Goal: Task Accomplishment & Management: Use online tool/utility

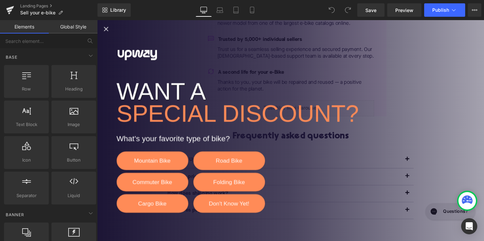
scroll to position [263, 0]
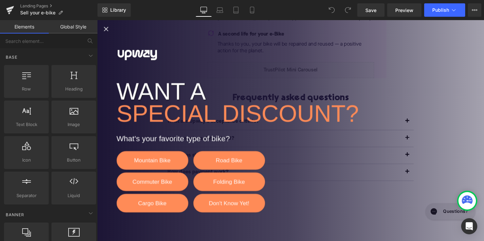
click at [104, 29] on icon "Close popup" at bounding box center [106, 30] width 8 height 8
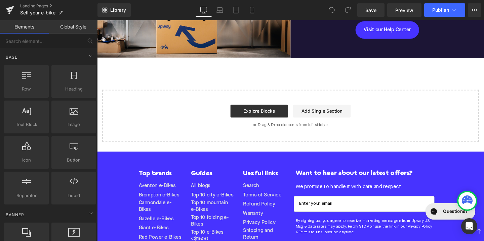
scroll to position [679, 0]
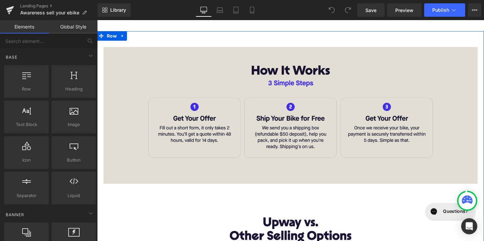
scroll to position [317, 0]
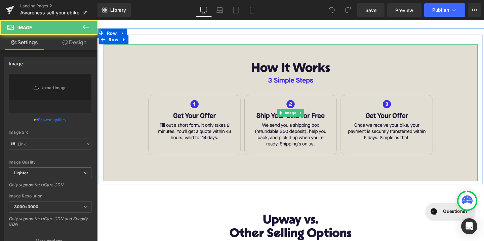
click at [209, 125] on img at bounding box center [300, 118] width 393 height 144
type input "https://ucarecdn.com/ec8d71f9-fbf7-4adf-864d-c94af1c02c85/-/format/auto/-/previ…"
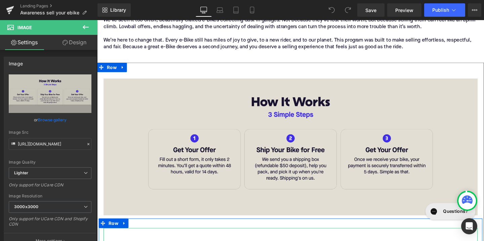
scroll to position [270, 0]
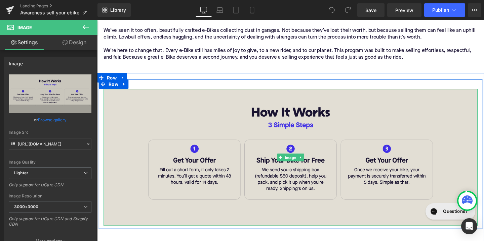
click at [184, 129] on img at bounding box center [300, 165] width 393 height 144
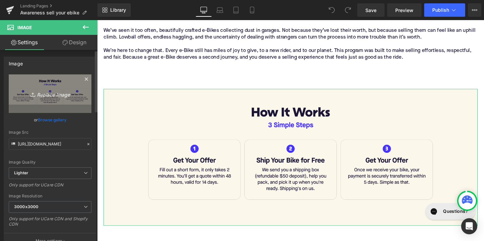
click at [51, 94] on icon "Replace Image" at bounding box center [50, 94] width 54 height 8
type input "C:\fakepath\Slice 579.png"
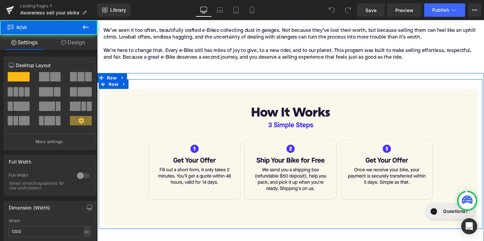
click at [147, 85] on div "Image Row" at bounding box center [300, 162] width 403 height 158
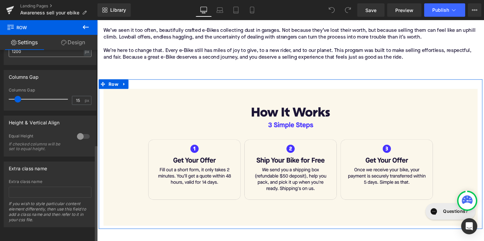
scroll to position [186, 0]
click at [78, 41] on link "Design" at bounding box center [73, 42] width 49 height 15
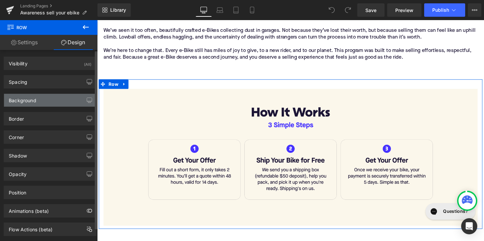
click at [79, 100] on div "Background" at bounding box center [50, 100] width 92 height 13
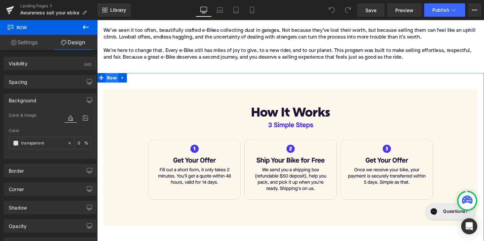
click at [111, 78] on span "Row" at bounding box center [113, 81] width 14 height 10
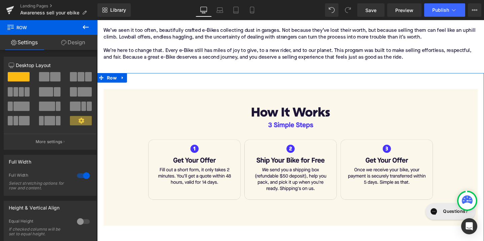
click at [78, 41] on link "Design" at bounding box center [73, 42] width 49 height 15
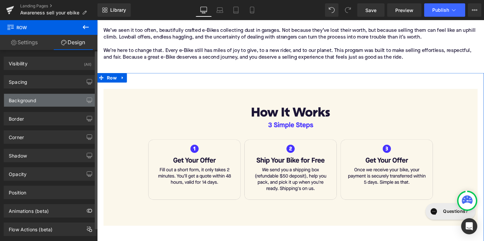
click at [59, 102] on div "Background" at bounding box center [50, 100] width 92 height 13
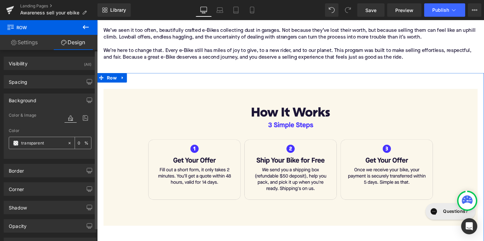
click at [48, 147] on div "transparent" at bounding box center [38, 143] width 58 height 12
click at [42, 140] on input "transparent" at bounding box center [42, 143] width 43 height 7
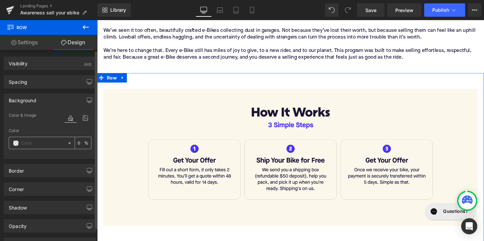
paste input "FBF7EB"
type input "FBF7EB"
type input "100"
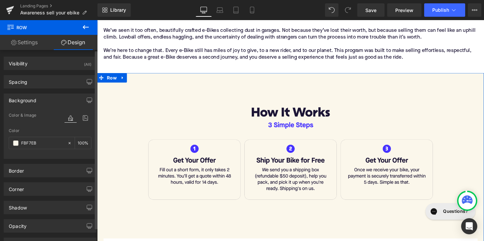
type input "#fbf7eb"
click at [89, 132] on div "Color & Image color rgba(251, 247, 235, 1) Color #fbf7eb 100 % Image Replace Im…" at bounding box center [50, 134] width 92 height 47
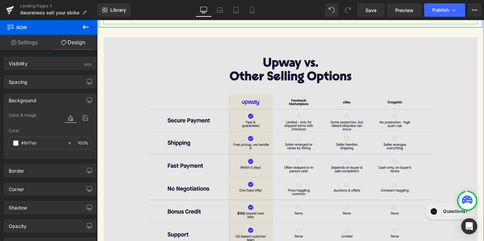
scroll to position [483, 0]
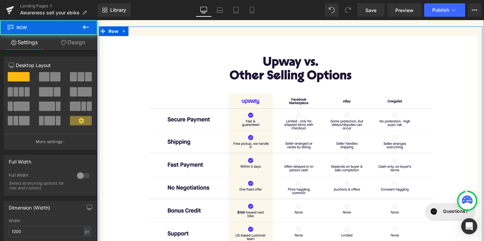
click at [101, 108] on div "Image" at bounding box center [300, 152] width 403 height 231
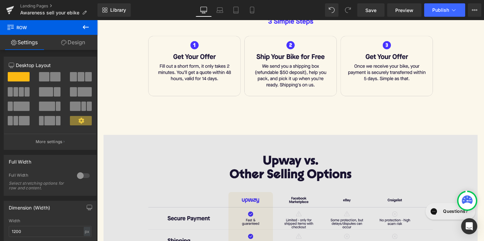
scroll to position [355, 0]
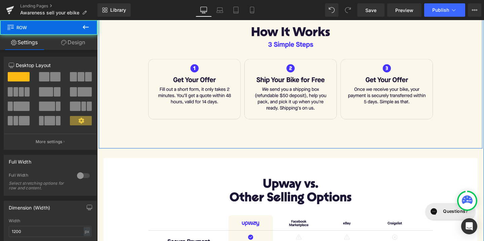
click at [100, 98] on div "Image" at bounding box center [300, 80] width 403 height 144
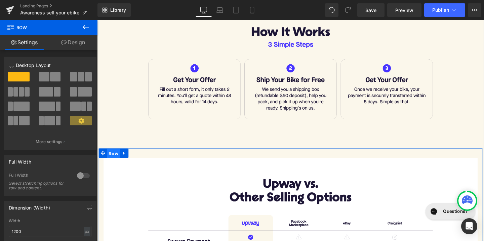
click at [110, 157] on span "Row" at bounding box center [114, 160] width 14 height 10
click at [71, 42] on link "Design" at bounding box center [73, 42] width 49 height 15
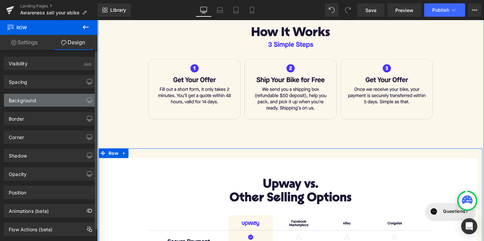
click at [49, 100] on div "Background" at bounding box center [50, 100] width 92 height 13
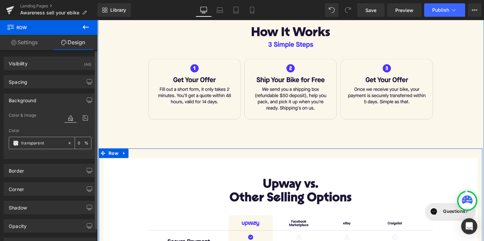
click at [41, 144] on input "transparent" at bounding box center [42, 143] width 43 height 7
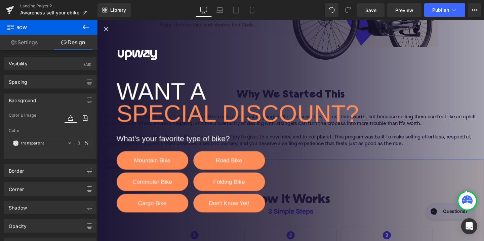
scroll to position [180, 0]
click at [104, 29] on icon "Close popup" at bounding box center [106, 30] width 8 height 8
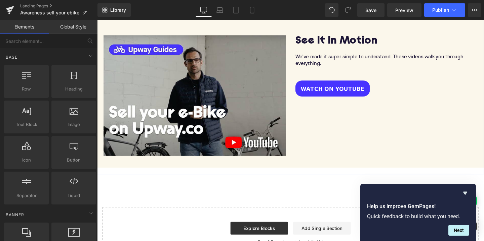
scroll to position [1315, 0]
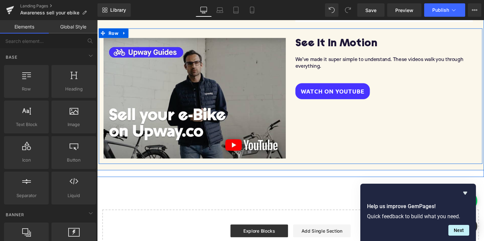
click at [309, 132] on div "Video Popup See It In Motion Heading We’ve made it super simple to understand. …" at bounding box center [300, 100] width 403 height 143
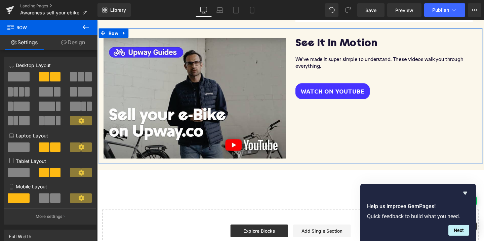
click at [71, 45] on link "Design" at bounding box center [73, 42] width 49 height 15
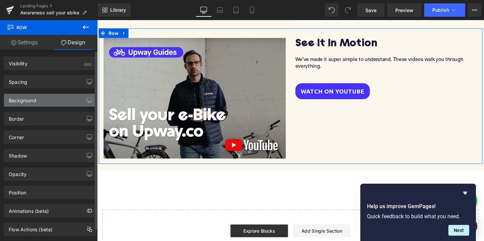
click at [57, 104] on div "Background" at bounding box center [50, 100] width 92 height 13
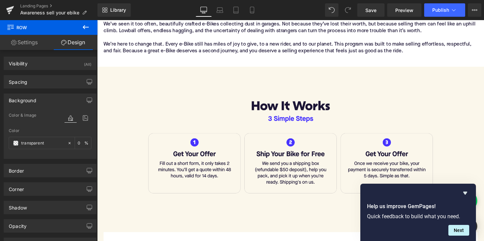
scroll to position [279, 0]
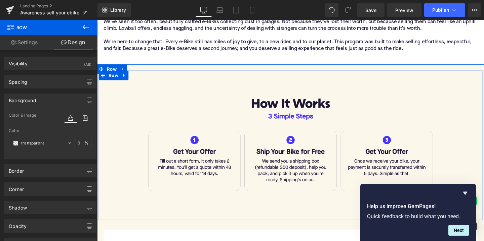
click at [235, 73] on div at bounding box center [300, 78] width 403 height 10
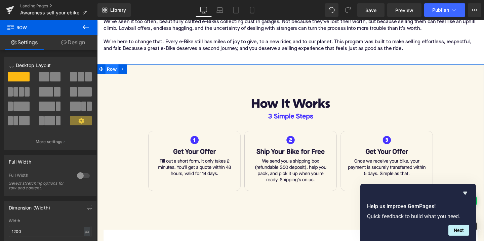
click at [111, 69] on span "Row" at bounding box center [113, 71] width 14 height 10
click at [75, 37] on link "Design" at bounding box center [73, 42] width 49 height 15
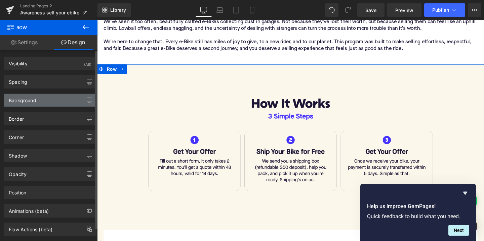
click at [48, 101] on div "Background" at bounding box center [50, 100] width 92 height 13
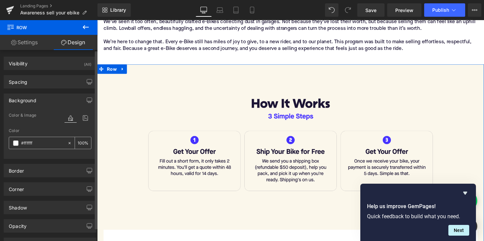
type input "##fffffff"
drag, startPoint x: 34, startPoint y: 144, endPoint x: 25, endPoint y: 143, distance: 8.4
type input "0"
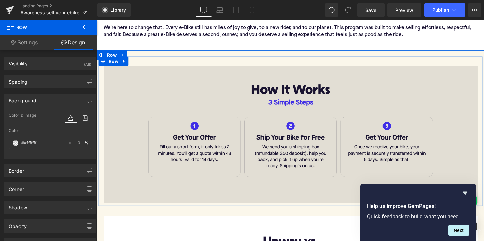
scroll to position [295, 0]
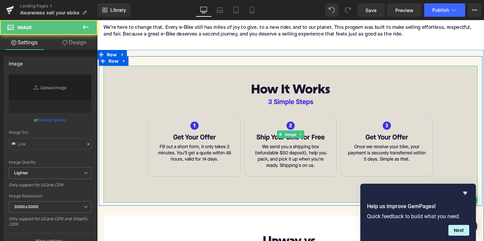
type input "https://ucarecdn.com/ec8d71f9-fbf7-4adf-864d-c94af1c02c85/-/format/auto/-/previ…"
click at [132, 97] on img at bounding box center [300, 140] width 393 height 144
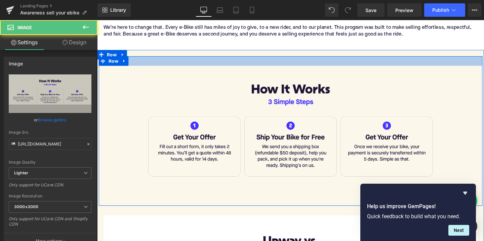
click at [150, 62] on div at bounding box center [300, 63] width 403 height 10
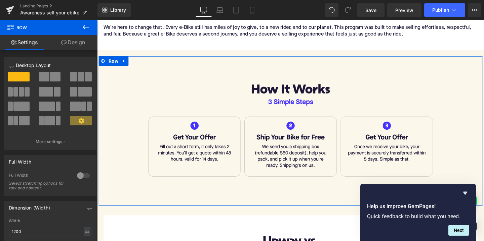
click at [74, 43] on link "Design" at bounding box center [73, 42] width 49 height 15
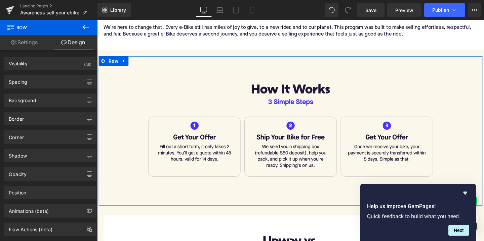
type input "transparent"
type input "0"
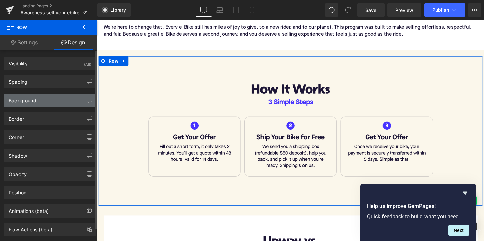
click at [55, 100] on div "Background" at bounding box center [50, 100] width 92 height 13
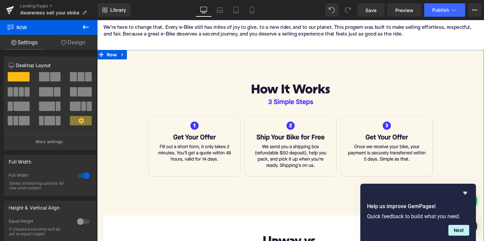
click at [88, 41] on link "Design" at bounding box center [73, 42] width 49 height 15
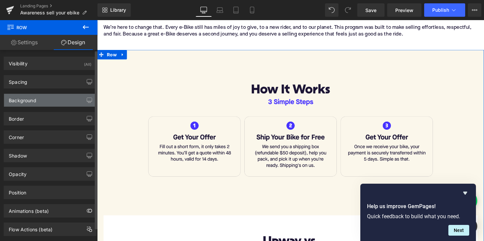
click at [58, 106] on div "Background" at bounding box center [50, 100] width 92 height 13
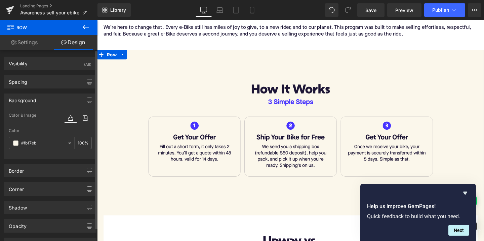
click at [37, 143] on input "#fbf7eb" at bounding box center [42, 143] width 43 height 7
type input "#"
type input "0"
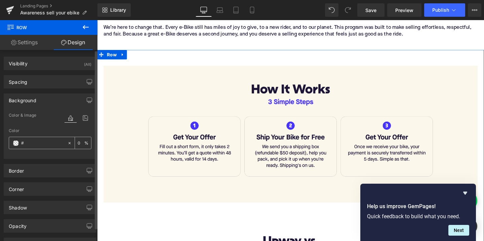
paste input "#ffffff"
click at [28, 142] on input "##ffffff" at bounding box center [42, 143] width 43 height 7
type input "#ffffff"
type input "100"
type input "#ffffff"
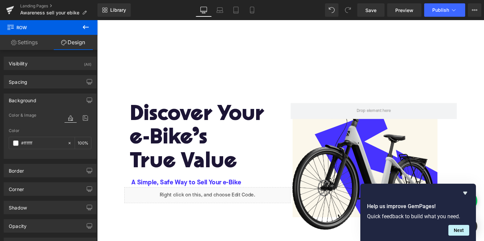
scroll to position [0, 0]
click at [438, 9] on span "Publish" at bounding box center [440, 9] width 17 height 5
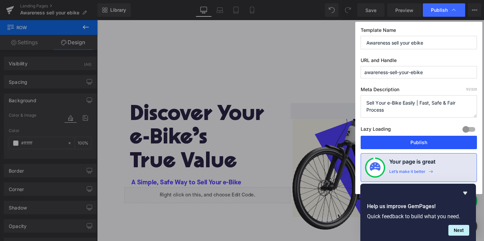
click at [414, 143] on button "Publish" at bounding box center [418, 142] width 116 height 13
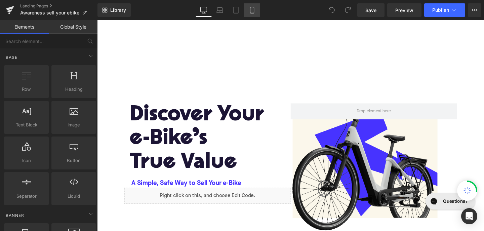
click at [252, 11] on icon at bounding box center [252, 10] width 7 height 7
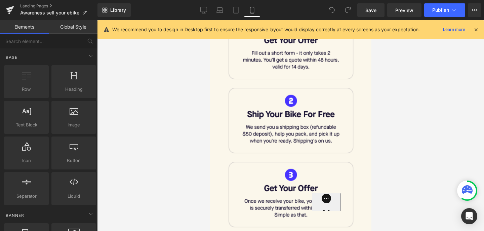
scroll to position [475, 0]
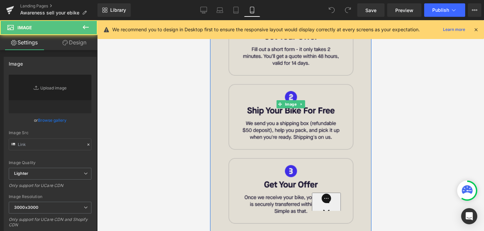
type input "[URL][DOMAIN_NAME]"
click at [268, 134] on img at bounding box center [290, 104] width 161 height 281
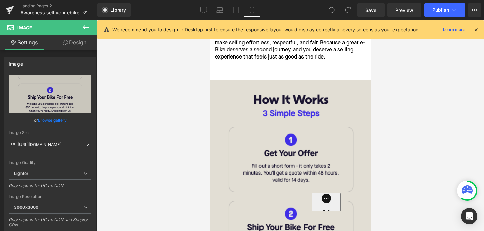
scroll to position [357, 0]
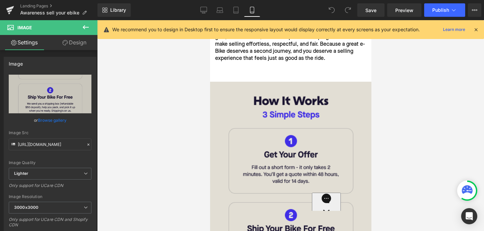
click at [294, 161] on img at bounding box center [290, 222] width 161 height 281
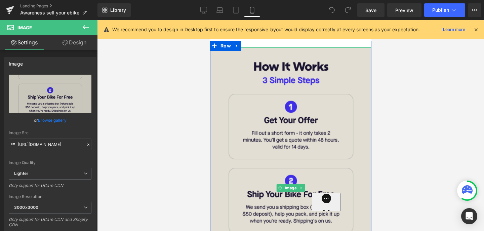
scroll to position [394, 0]
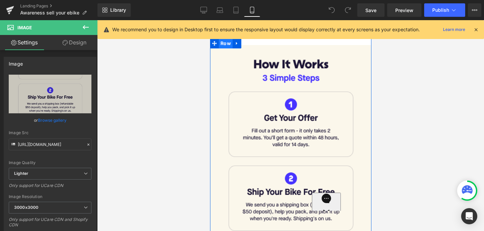
click at [224, 41] on span "Row" at bounding box center [225, 43] width 14 height 10
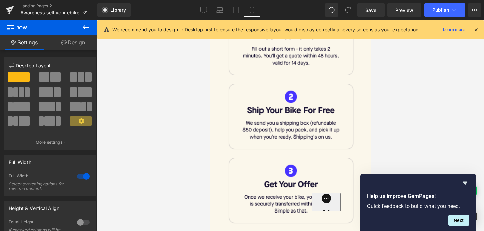
scroll to position [459, 0]
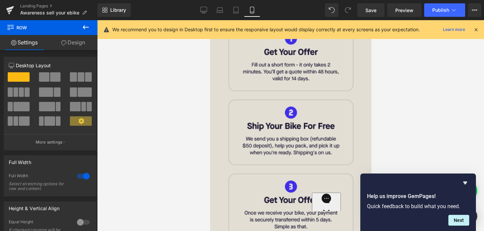
click at [304, 123] on img at bounding box center [290, 119] width 161 height 281
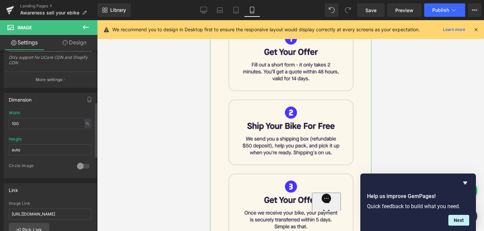
scroll to position [173, 0]
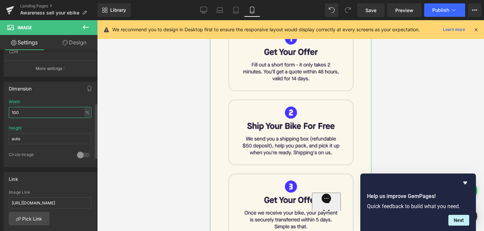
click at [44, 112] on input "100" at bounding box center [50, 112] width 83 height 11
click at [47, 140] on input "auto" at bounding box center [50, 138] width 83 height 11
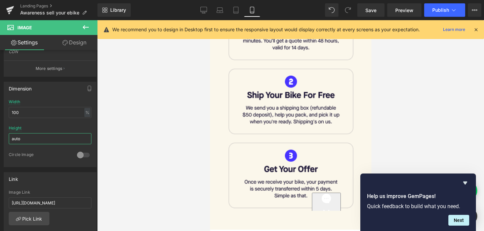
scroll to position [477, 0]
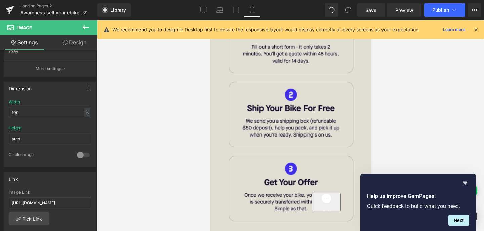
click at [304, 107] on img at bounding box center [290, 101] width 161 height 281
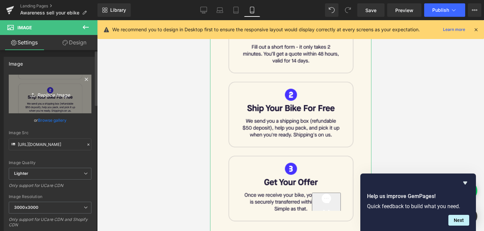
scroll to position [0, 0]
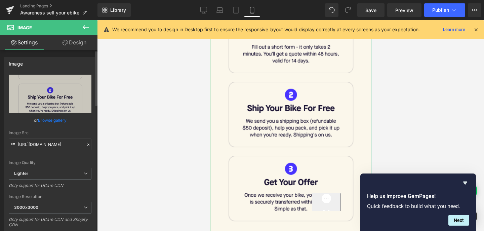
click at [51, 123] on link "Browse gallery" at bounding box center [52, 120] width 29 height 12
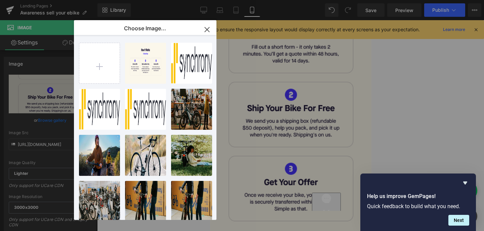
click at [205, 28] on icon "button" at bounding box center [207, 29] width 4 height 4
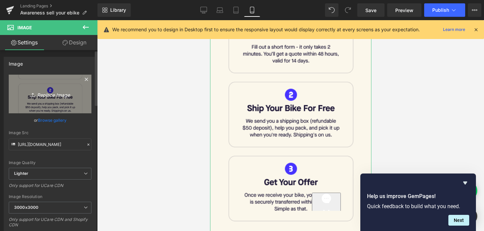
click at [51, 96] on icon "Replace Image" at bounding box center [50, 94] width 54 height 8
type input "C:\fakepath\Slice 578.png"
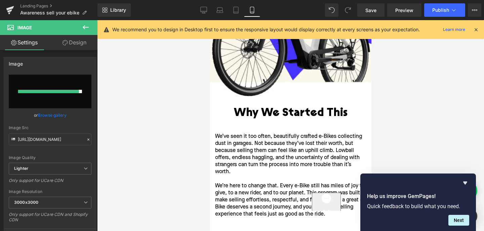
scroll to position [229, 0]
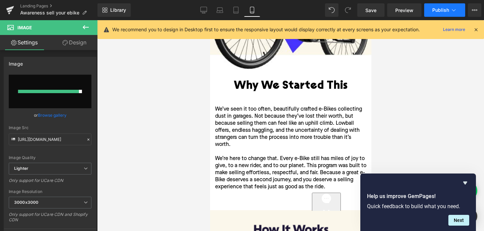
click at [443, 12] on span "Publish" at bounding box center [440, 9] width 17 height 5
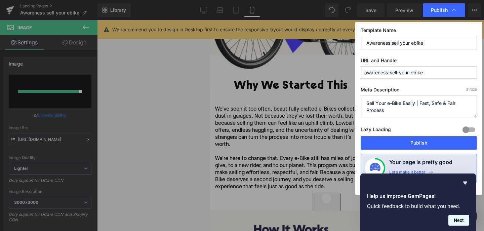
click at [461, 222] on button "Next" at bounding box center [458, 220] width 21 height 11
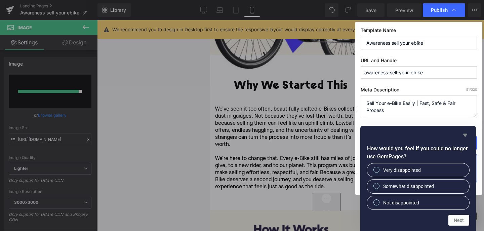
click at [467, 132] on icon "Hide survey" at bounding box center [465, 135] width 8 height 8
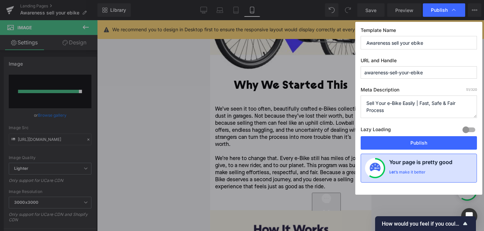
click at [390, 169] on h4 "Your page is pretty good" at bounding box center [420, 163] width 63 height 11
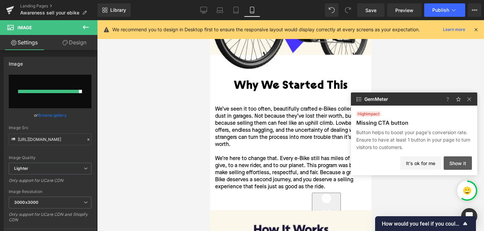
click at [454, 163] on button "Show it" at bounding box center [457, 162] width 28 height 13
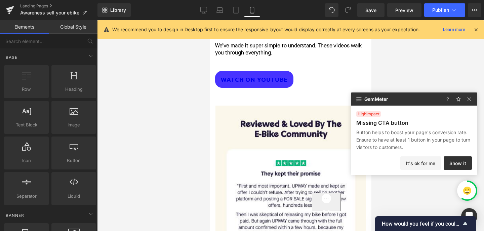
scroll to position [999, 0]
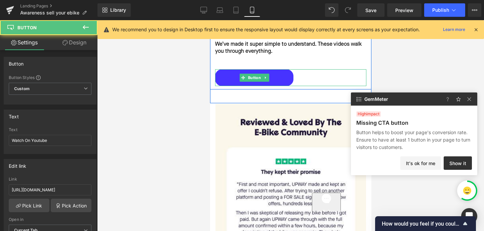
click at [275, 75] on span "Watch On Youtube" at bounding box center [253, 77] width 67 height 5
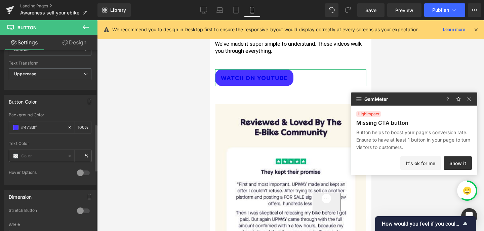
scroll to position [285, 0]
click at [18, 152] on div at bounding box center [38, 154] width 58 height 12
click at [26, 154] on input "text" at bounding box center [42, 154] width 43 height 7
type input "#"
type input "0"
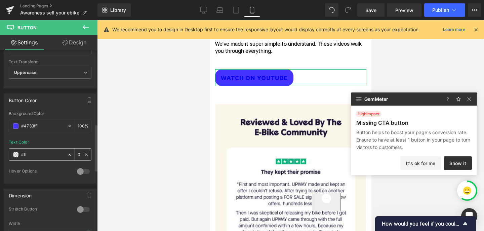
type input "#fff"
type input "100"
type input "#fffff"
type input "0"
type input "#ffffff"
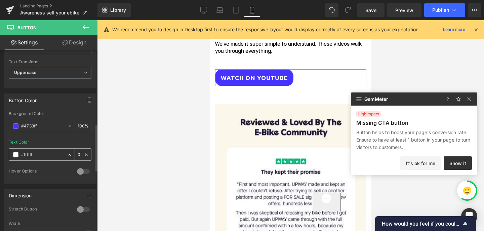
type input "100"
type input "#fffffff"
type input "0"
type input "#ffffff"
type input "100"
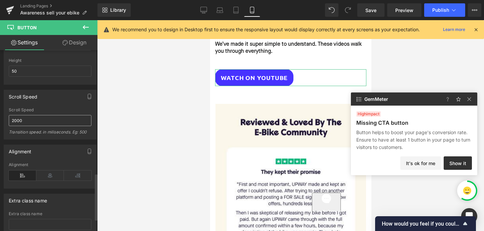
scroll to position [475, 0]
type input "#ffffff"
click at [49, 175] on icon at bounding box center [50, 175] width 28 height 10
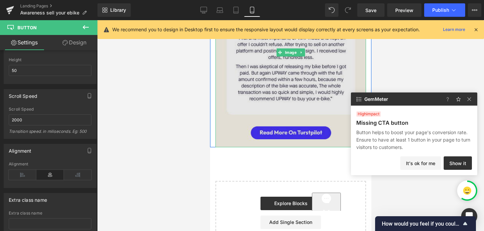
scroll to position [1146, 0]
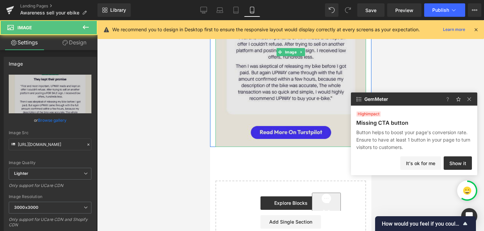
click at [270, 127] on img at bounding box center [290, 51] width 150 height 189
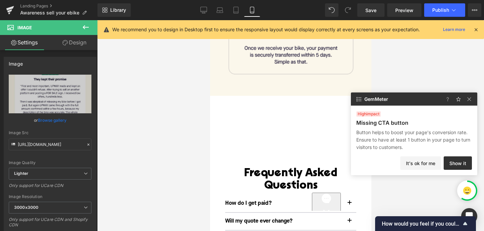
scroll to position [622, 0]
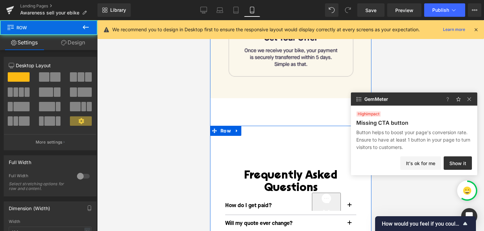
click at [287, 130] on div "Riders Loved Selling With Upway Heading SEE ALL REVIEWS Button Image "They sent…" at bounding box center [290, 206] width 161 height 161
click at [285, 104] on div "Image Row" at bounding box center [290, 105] width 161 height 14
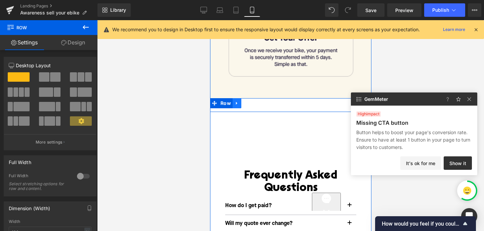
click at [236, 100] on icon at bounding box center [236, 102] width 5 height 5
click at [252, 101] on icon at bounding box center [254, 103] width 5 height 5
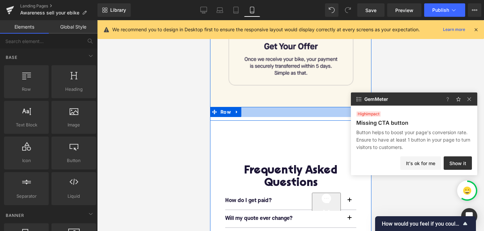
scroll to position [615, 0]
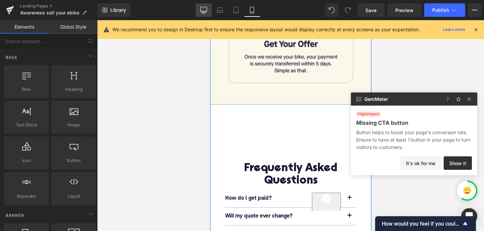
click at [206, 12] on icon at bounding box center [203, 9] width 6 height 5
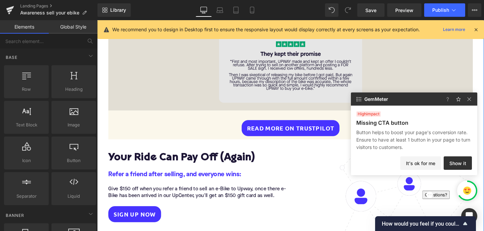
scroll to position [904, 0]
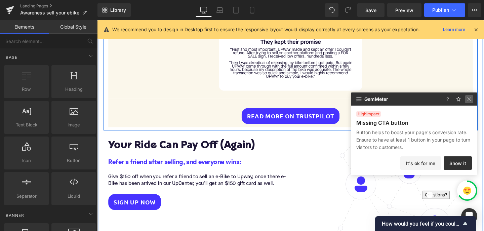
click at [472, 102] on img at bounding box center [469, 99] width 8 height 8
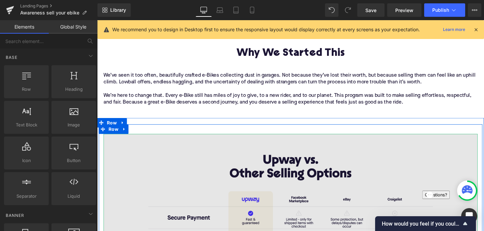
scroll to position [223, 0]
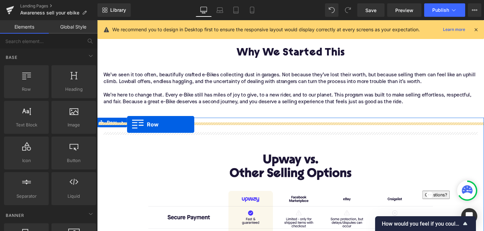
drag, startPoint x: 131, startPoint y: 105, endPoint x: 129, endPoint y: 129, distance: 24.7
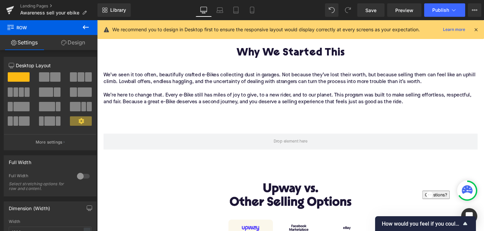
click at [86, 25] on icon at bounding box center [86, 27] width 8 height 8
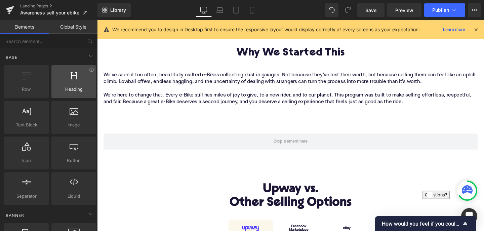
scroll to position [0, 0]
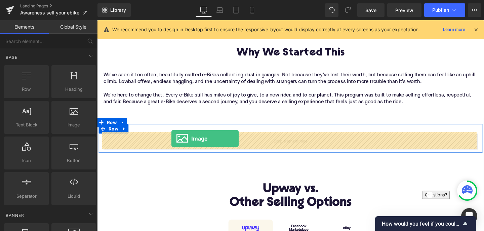
drag, startPoint x: 168, startPoint y: 141, endPoint x: 175, endPoint y: 144, distance: 8.1
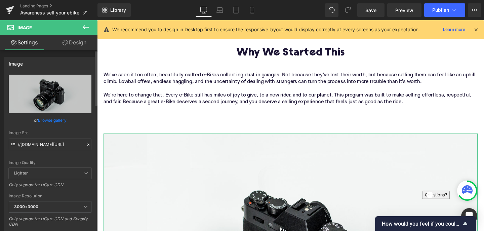
click at [51, 121] on link "Browse gallery" at bounding box center [52, 120] width 29 height 12
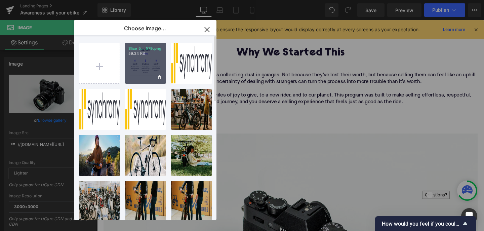
click at [148, 58] on div "Slice 5... 579.png 59.34 KB" at bounding box center [145, 63] width 41 height 41
type input "[URL][DOMAIN_NAME]"
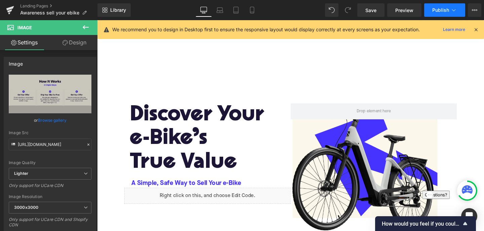
click at [439, 12] on span "Publish" at bounding box center [440, 9] width 17 height 5
click at [372, 13] on span "Save" at bounding box center [370, 10] width 11 height 7
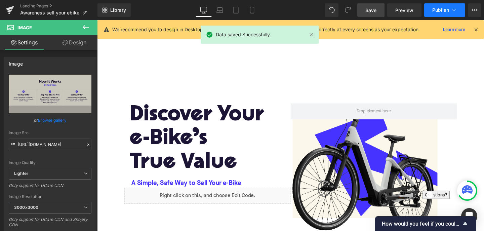
click at [442, 9] on span "Publish" at bounding box center [440, 9] width 17 height 5
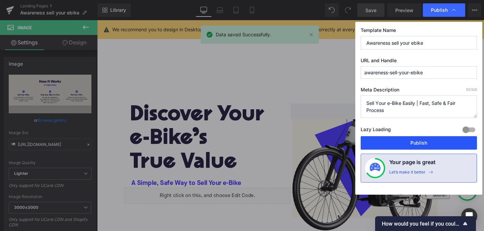
click at [425, 147] on button "Publish" at bounding box center [418, 142] width 116 height 13
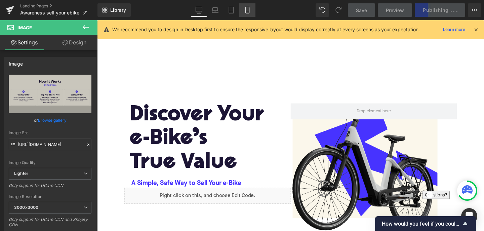
click at [249, 12] on icon at bounding box center [247, 12] width 4 height 0
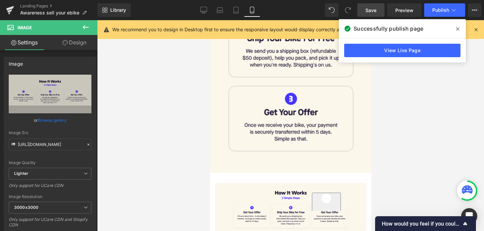
scroll to position [597, 0]
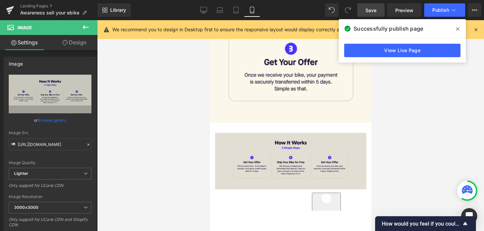
click at [265, 158] on img at bounding box center [290, 161] width 151 height 56
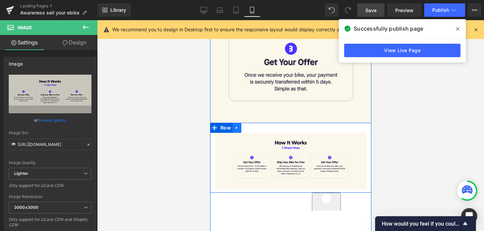
click at [236, 127] on icon at bounding box center [236, 127] width 5 height 5
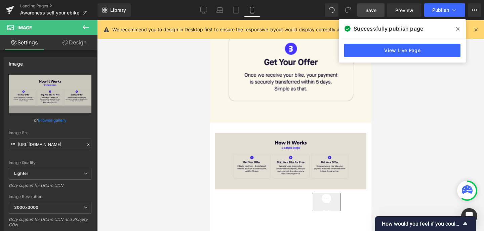
click at [253, 167] on img at bounding box center [290, 161] width 151 height 56
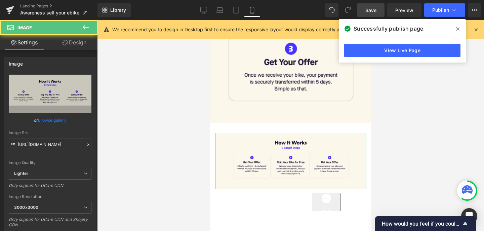
click at [77, 43] on link "Design" at bounding box center [74, 42] width 49 height 15
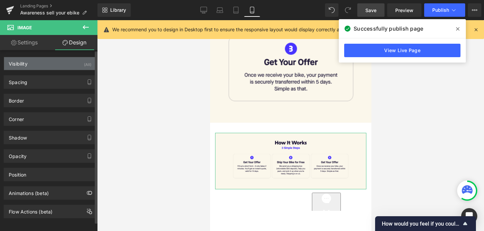
click at [75, 65] on div "Visibility (All)" at bounding box center [50, 63] width 92 height 13
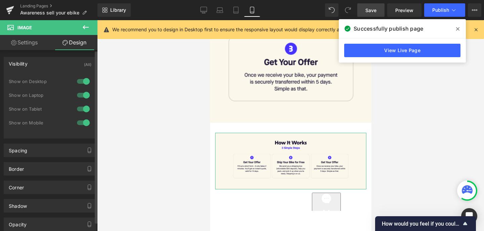
click at [80, 123] on div at bounding box center [83, 122] width 16 height 11
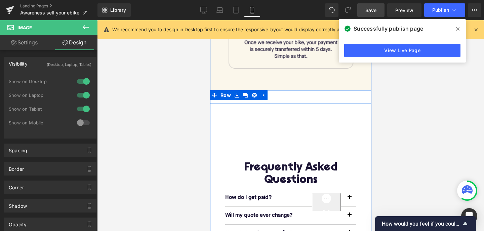
scroll to position [623, 0]
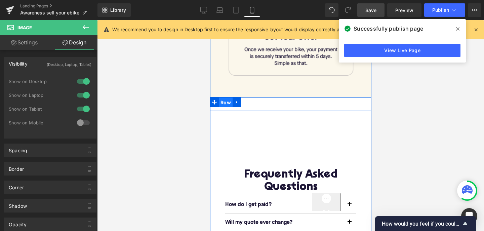
click at [222, 97] on span "Row" at bounding box center [225, 102] width 14 height 10
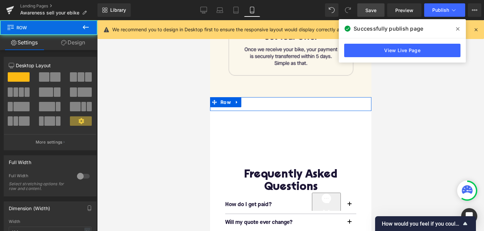
click at [76, 43] on link "Design" at bounding box center [73, 42] width 49 height 15
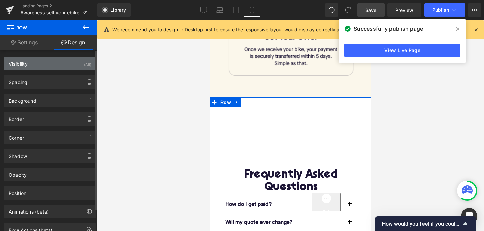
click at [67, 66] on div "Visibility (All)" at bounding box center [50, 63] width 92 height 13
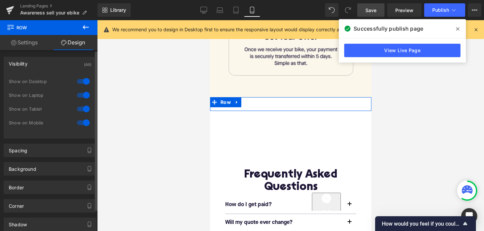
click at [80, 121] on div at bounding box center [83, 122] width 16 height 11
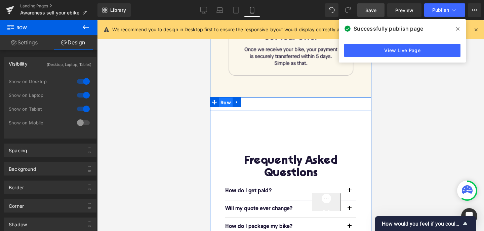
click at [225, 98] on span "Row" at bounding box center [225, 102] width 14 height 10
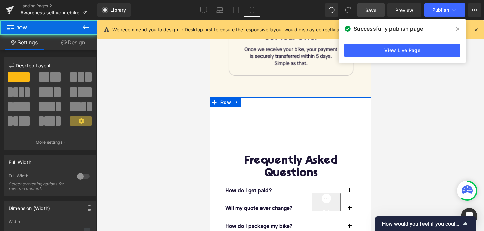
click at [83, 47] on link "Design" at bounding box center [73, 42] width 49 height 15
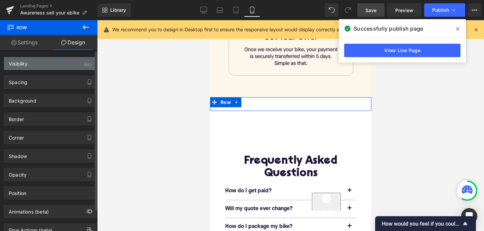
click at [74, 65] on div "Visibility (All)" at bounding box center [50, 63] width 92 height 13
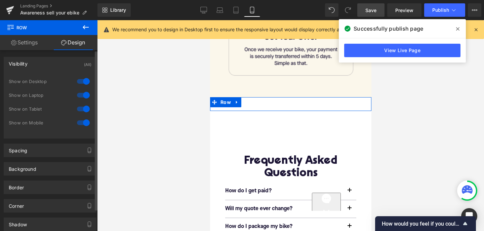
click at [83, 123] on div at bounding box center [83, 122] width 16 height 11
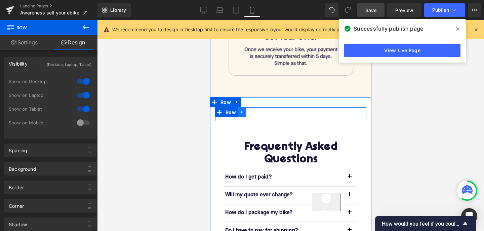
click at [241, 109] on icon at bounding box center [241, 111] width 5 height 5
click at [227, 108] on span "Row" at bounding box center [230, 112] width 14 height 10
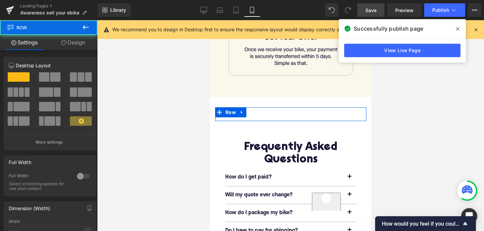
click at [78, 41] on link "Design" at bounding box center [73, 42] width 49 height 15
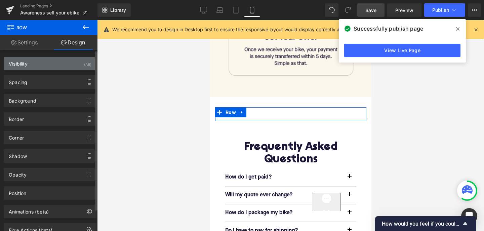
click at [73, 64] on div "Visibility (All)" at bounding box center [50, 63] width 92 height 13
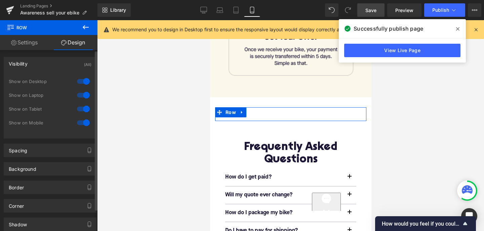
click at [79, 124] on div at bounding box center [83, 122] width 16 height 11
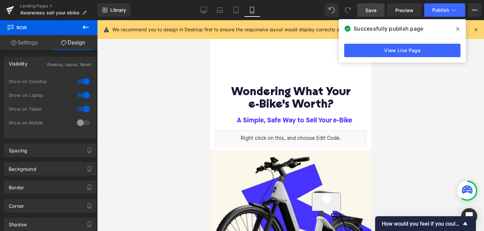
scroll to position [0, 0]
click at [370, 8] on span "Save" at bounding box center [370, 10] width 11 height 7
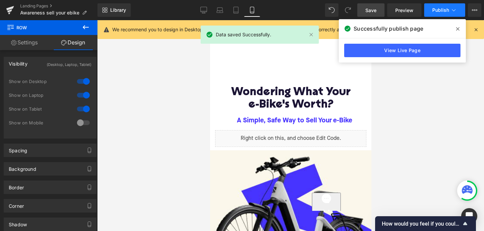
click at [441, 10] on span "Publish" at bounding box center [440, 9] width 17 height 5
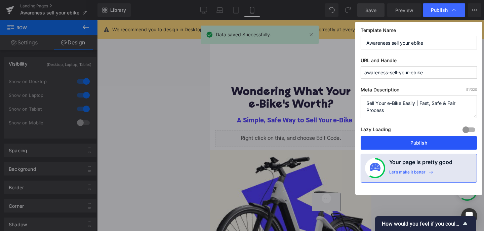
click at [414, 139] on button "Publish" at bounding box center [418, 142] width 116 height 13
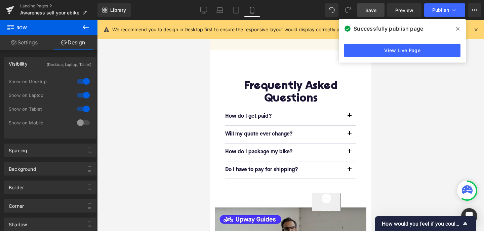
scroll to position [732, 0]
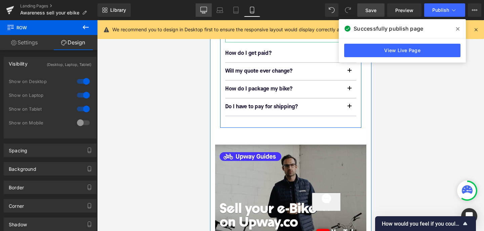
click at [204, 10] on icon at bounding box center [203, 10] width 7 height 7
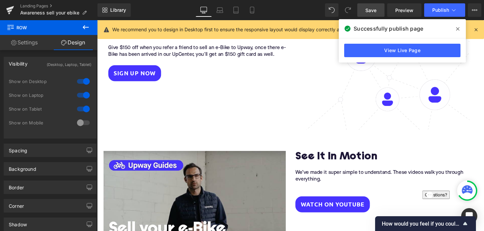
scroll to position [974, 0]
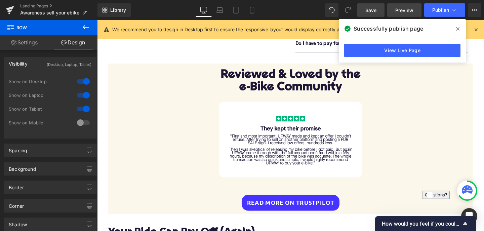
click at [400, 12] on span "Preview" at bounding box center [404, 10] width 18 height 7
